Goal: Check status: Check status

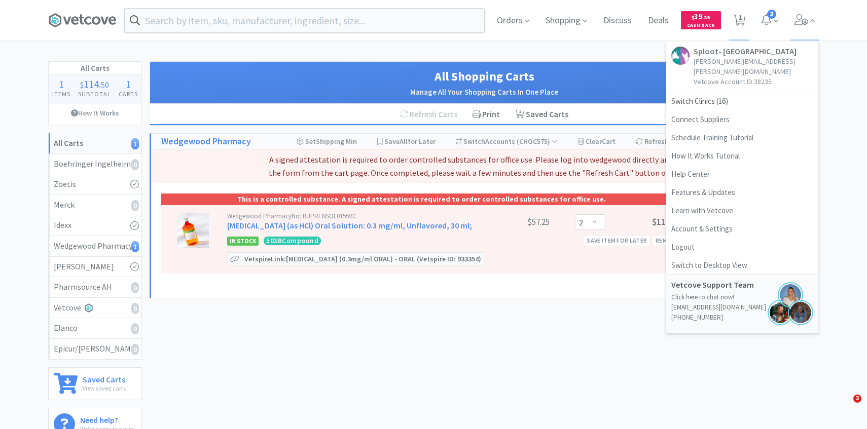
select select "2"
click at [751, 92] on span "Switch Clinics ( 16 )" at bounding box center [742, 101] width 152 height 18
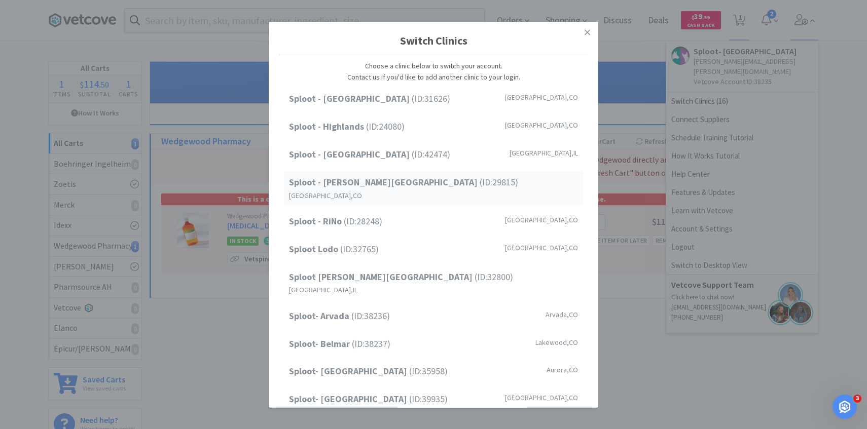
scroll to position [129, 0]
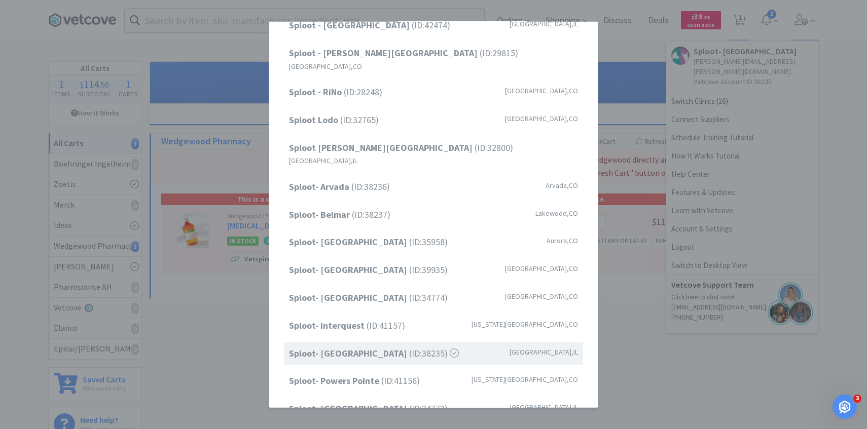
click at [423, 290] on div "Sploot - [GEOGRAPHIC_DATA] (ID: 31626 ) [GEOGRAPHIC_DATA] , [GEOGRAPHIC_DATA] […" at bounding box center [433, 189] width 309 height 462
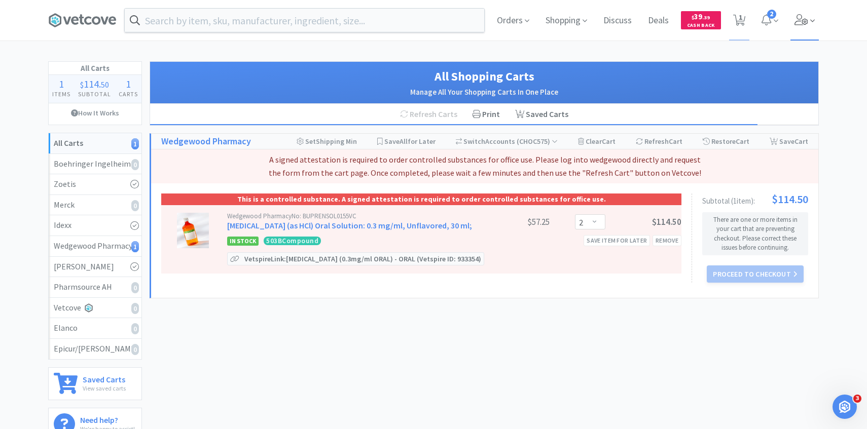
click at [791, 38] on span at bounding box center [804, 20] width 29 height 41
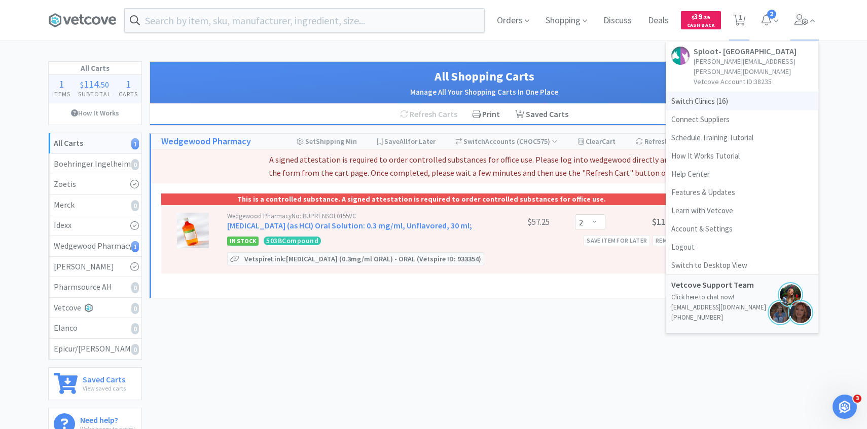
click at [719, 94] on span "Switch Clinics ( 16 )" at bounding box center [742, 101] width 152 height 18
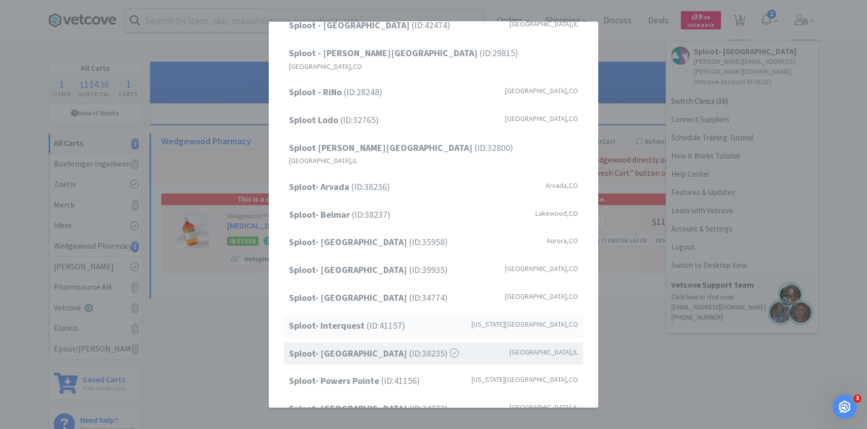
click at [374, 315] on div "Sploot- Interquest (ID: 41157 ) Colorado Springs , CO" at bounding box center [433, 326] width 299 height 23
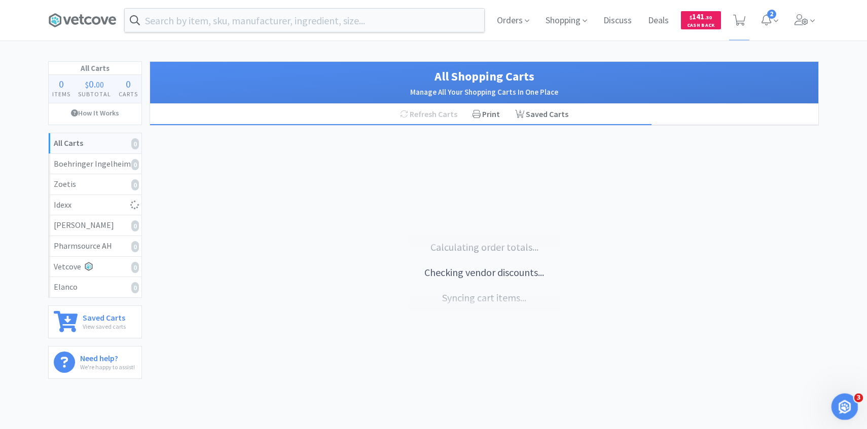
click at [849, 407] on div "Open Intercom Messenger" at bounding box center [842, 405] width 33 height 33
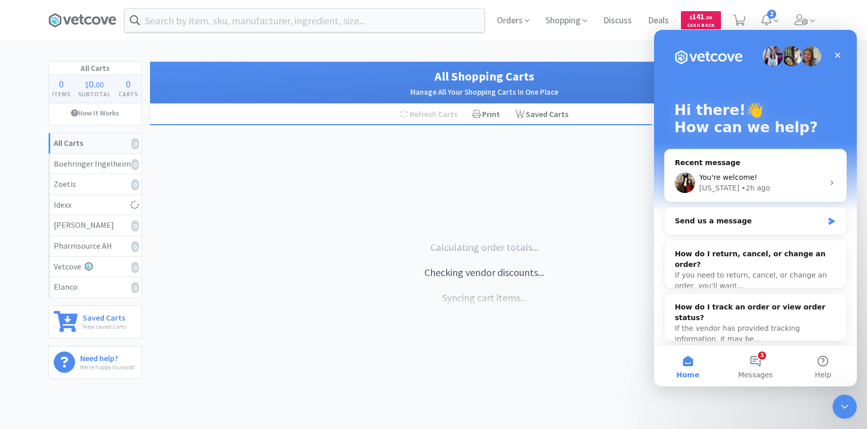
click at [521, 124] on div at bounding box center [400, 124] width 501 height 1
click at [512, 30] on span "Orders" at bounding box center [513, 20] width 41 height 41
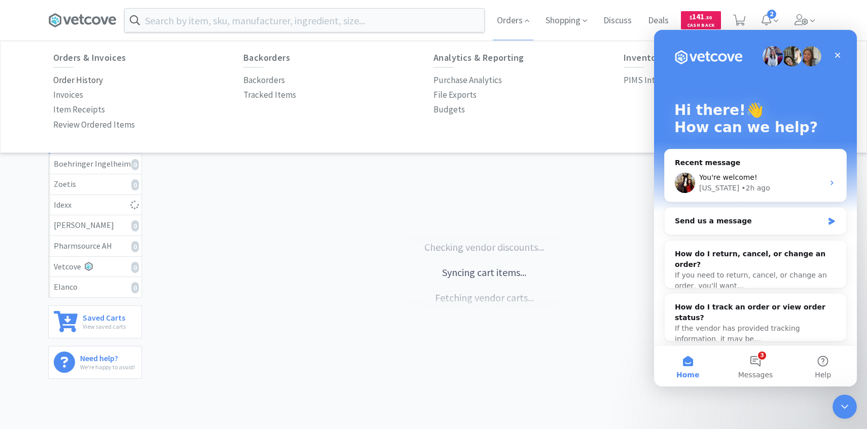
click at [89, 82] on p "Order History" at bounding box center [78, 80] width 50 height 14
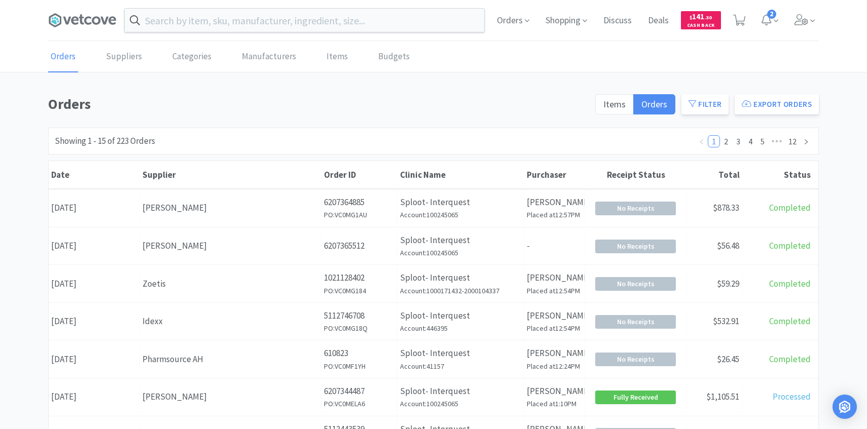
click at [233, 27] on input "text" at bounding box center [304, 20] width 359 height 23
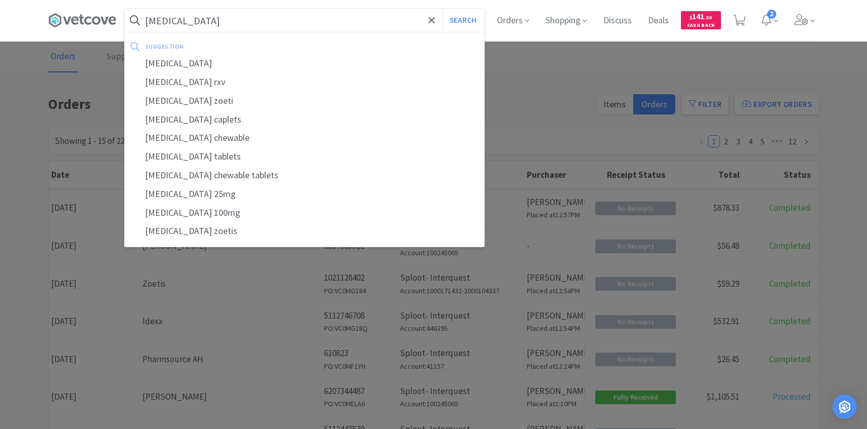
type input "[MEDICAL_DATA]"
click at [442, 9] on button "Search" at bounding box center [463, 20] width 42 height 23
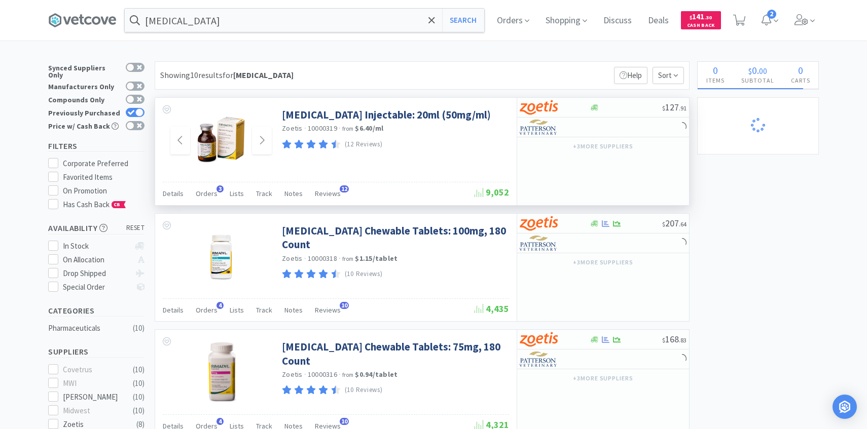
scroll to position [9, 0]
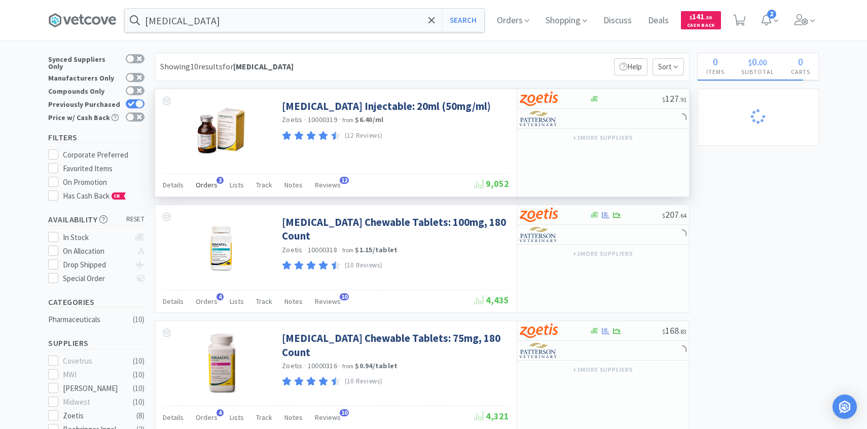
click at [206, 180] on div "Orders 3" at bounding box center [207, 186] width 22 height 19
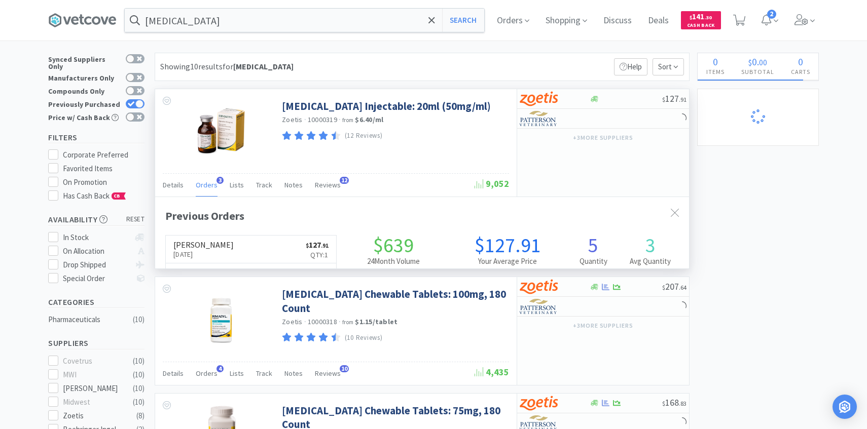
scroll to position [263, 534]
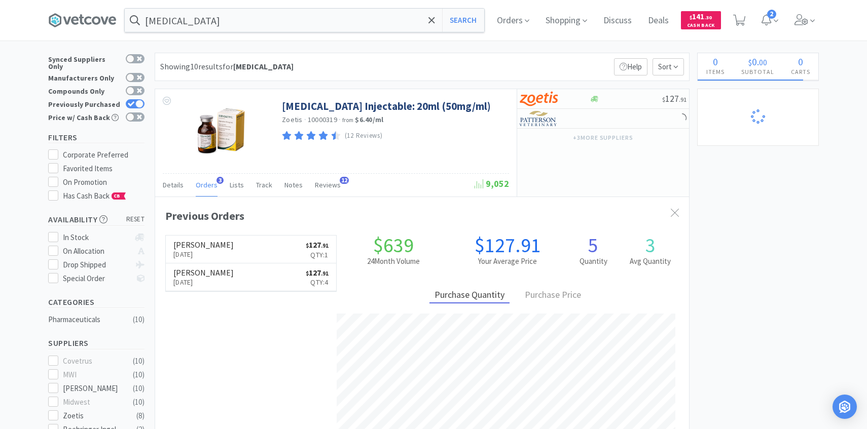
click at [808, 29] on span at bounding box center [804, 20] width 29 height 41
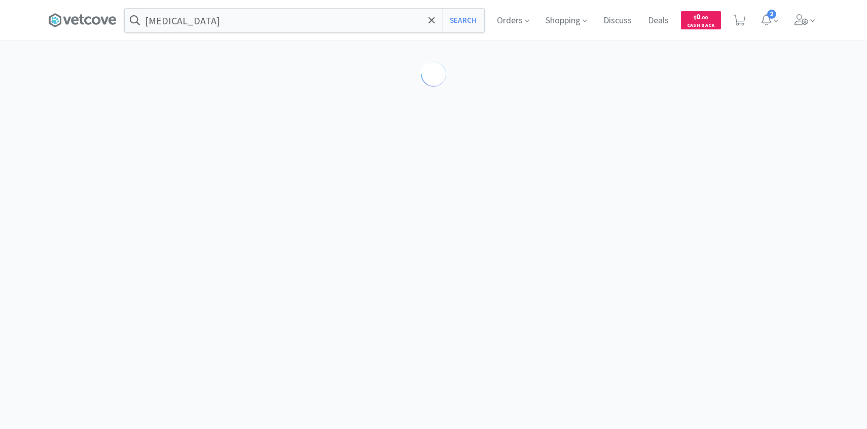
scroll to position [9, 0]
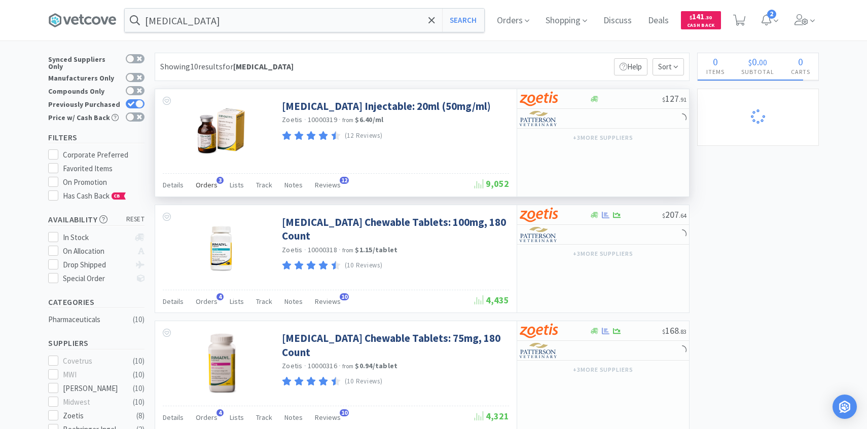
click at [213, 182] on span "Orders" at bounding box center [207, 184] width 22 height 9
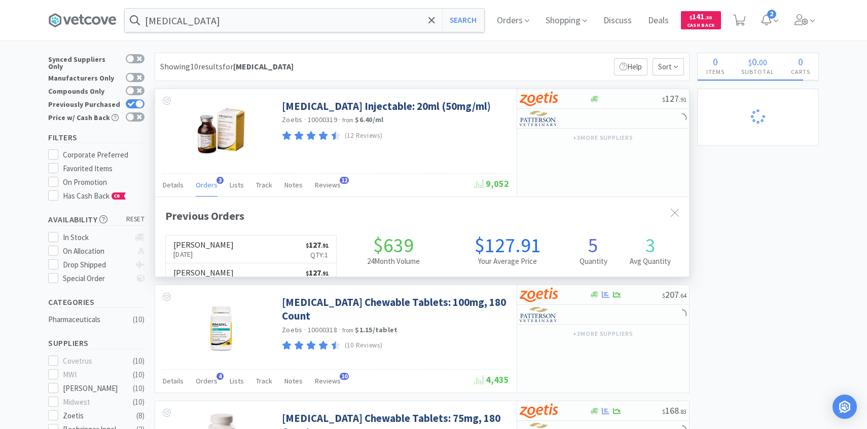
scroll to position [263, 534]
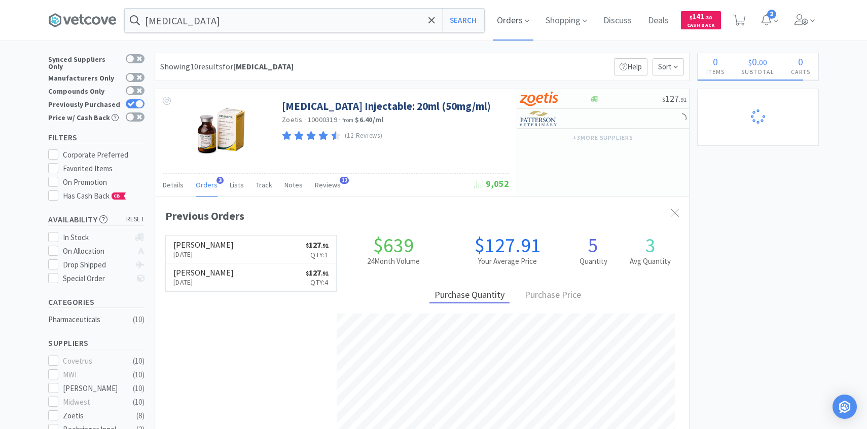
click at [517, 20] on span "Orders" at bounding box center [513, 20] width 41 height 41
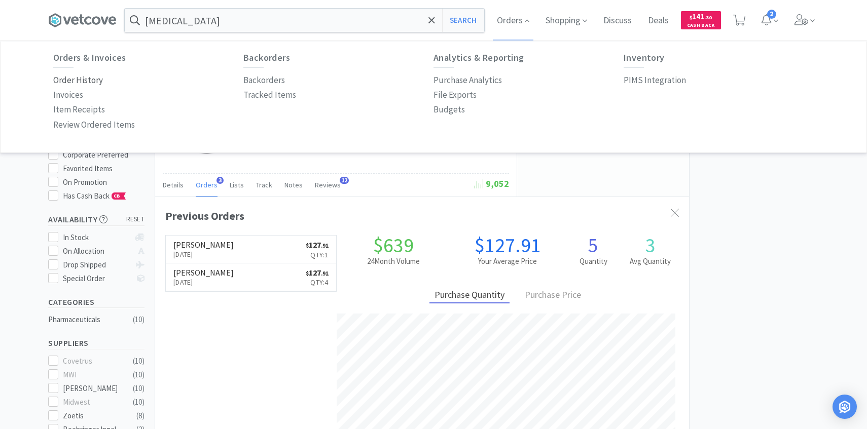
click at [94, 79] on p "Order History" at bounding box center [78, 80] width 50 height 14
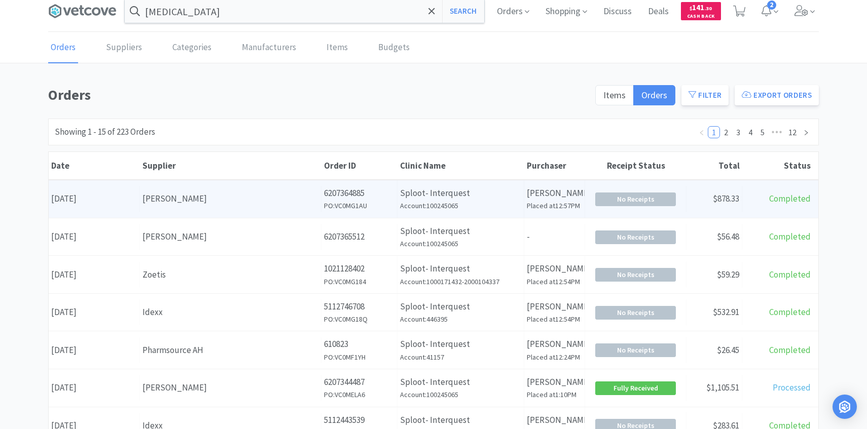
scroll to position [11, 0]
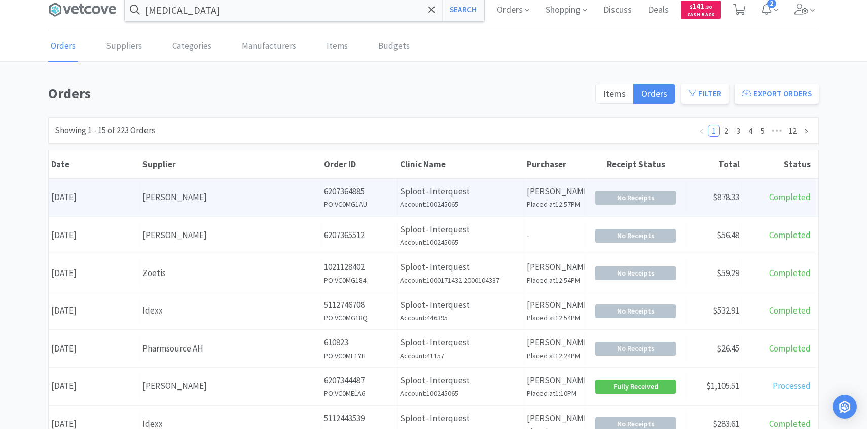
click at [233, 201] on div "[PERSON_NAME]" at bounding box center [230, 198] width 176 height 14
